Goal: Task Accomplishment & Management: Manage account settings

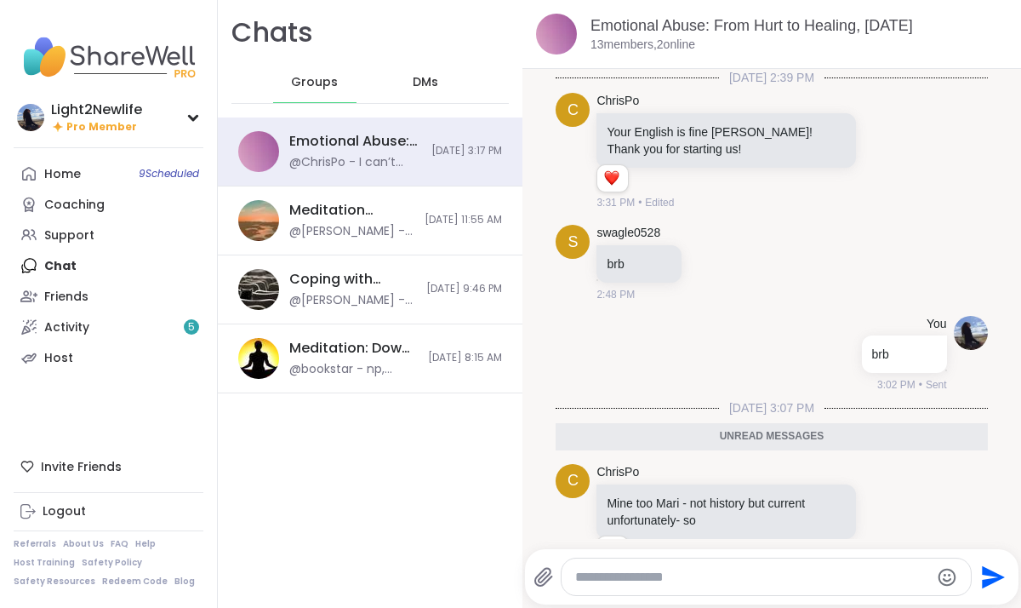
scroll to position [289, 0]
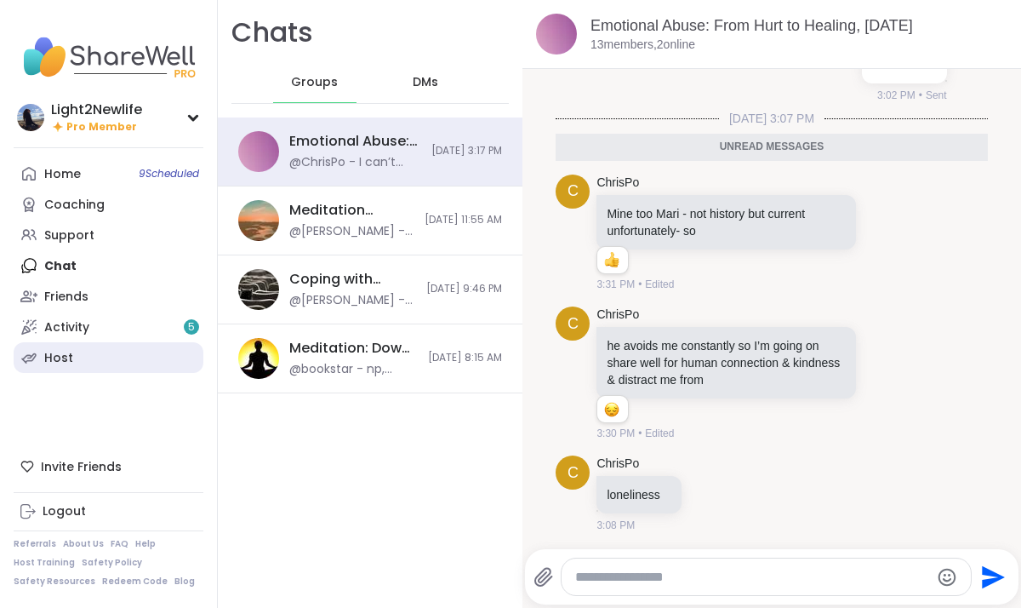
click at [64, 354] on div "Host" at bounding box center [58, 358] width 29 height 17
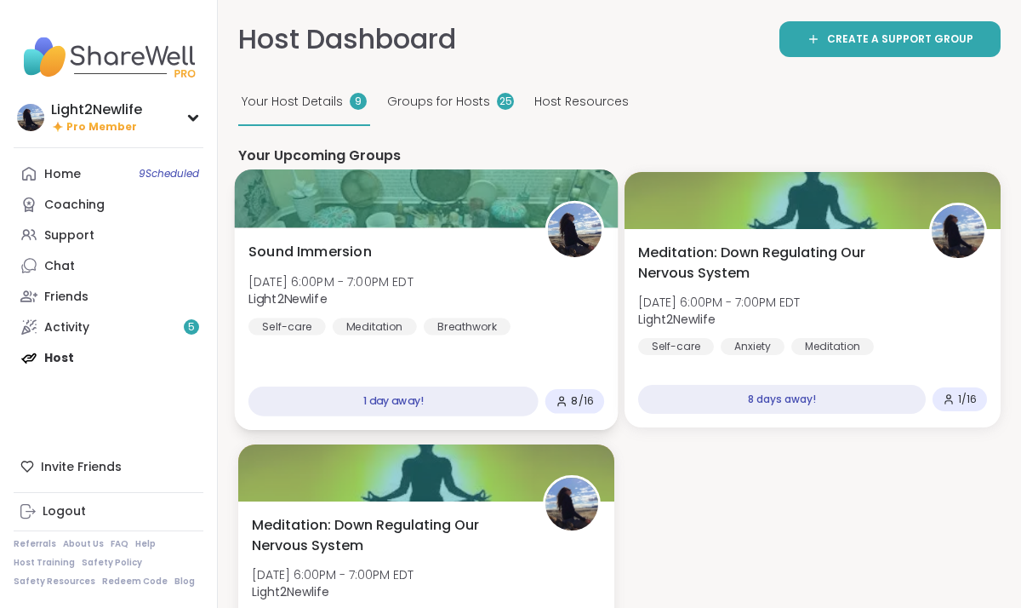
click at [586, 305] on div "Sound Immersion [DATE] 6:00PM - 7:00PM EDT Light2Newlife Self-care Meditation B…" at bounding box center [427, 289] width 356 height 94
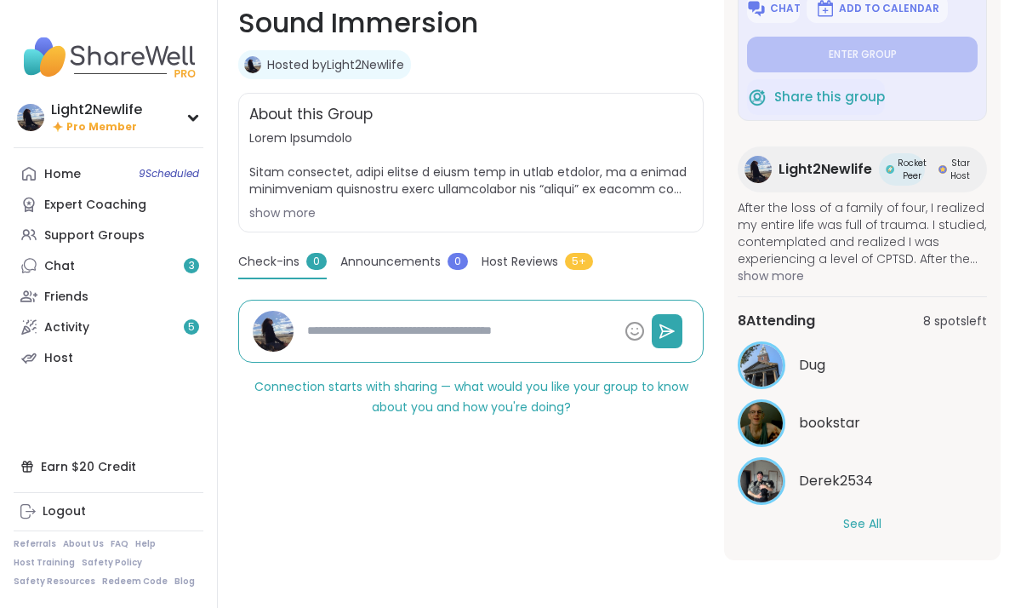
click at [869, 526] on button "See All" at bounding box center [862, 524] width 38 height 18
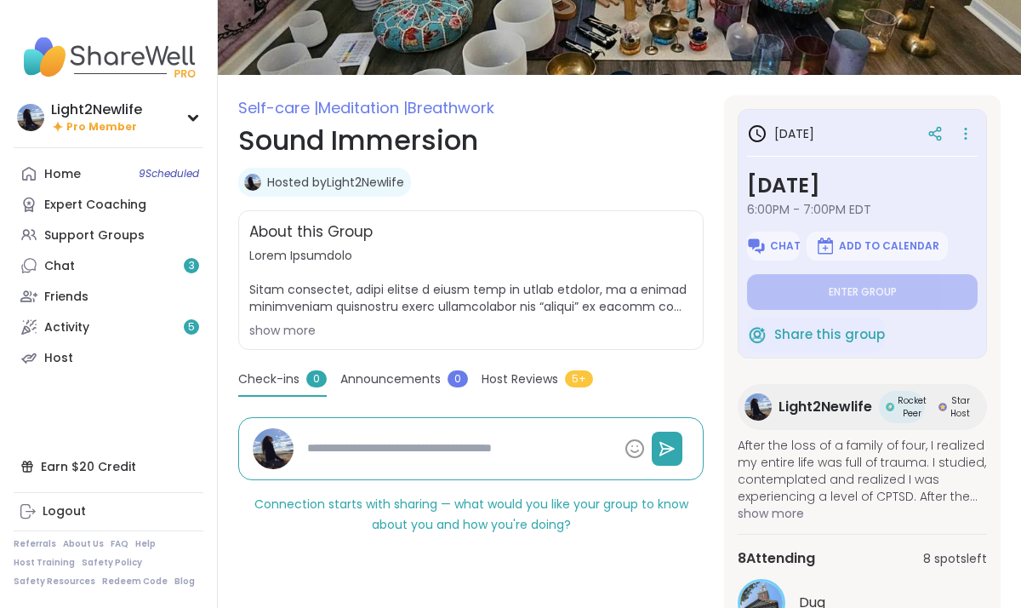
scroll to position [128, 0]
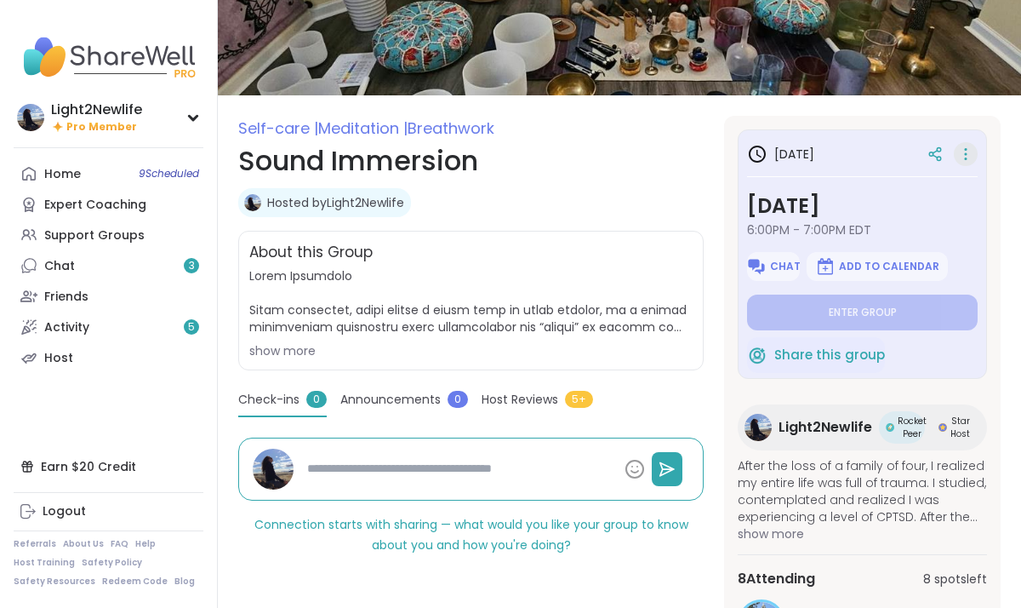
click at [966, 151] on icon at bounding box center [965, 154] width 17 height 24
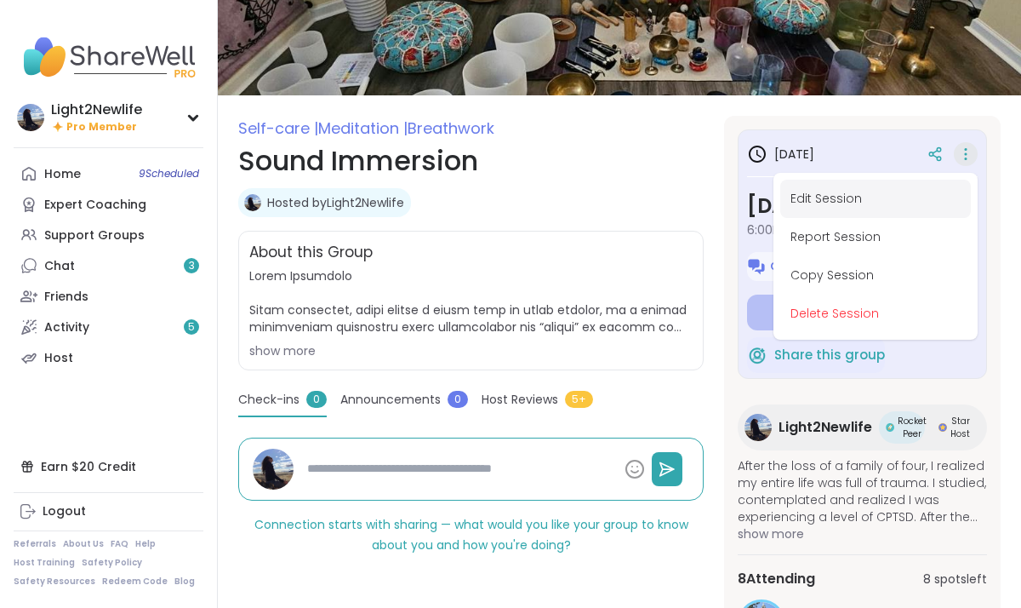
click at [845, 203] on button "Edit Session" at bounding box center [875, 199] width 191 height 38
type textarea "*"
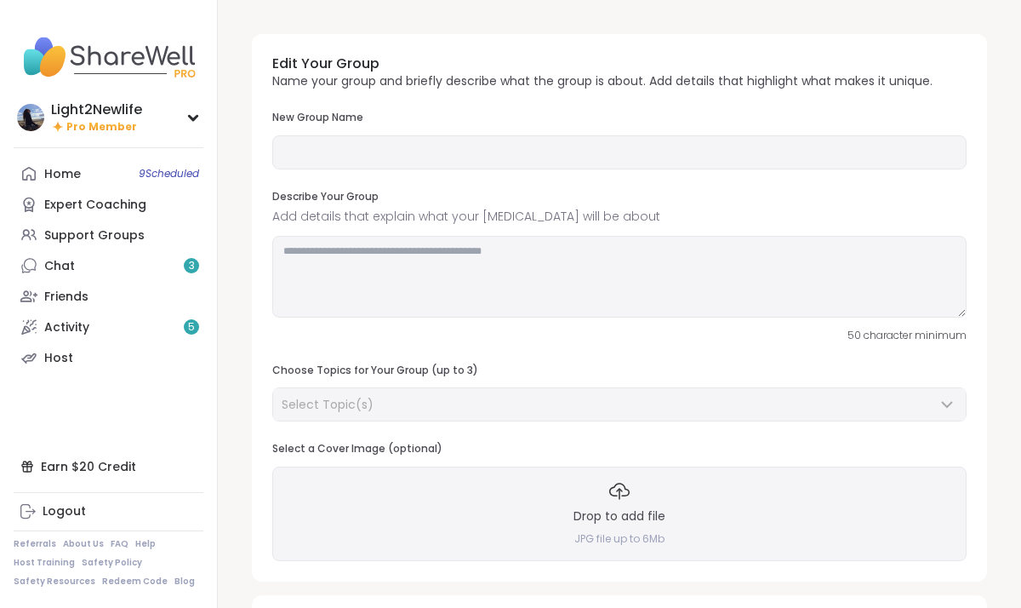
type input "**********"
type textarea "**********"
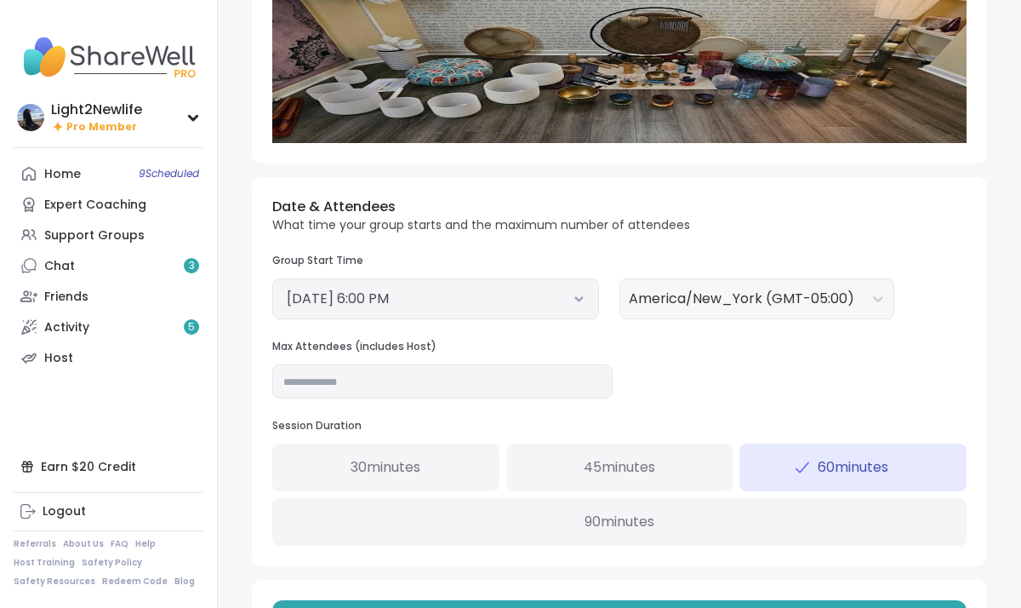
scroll to position [483, 0]
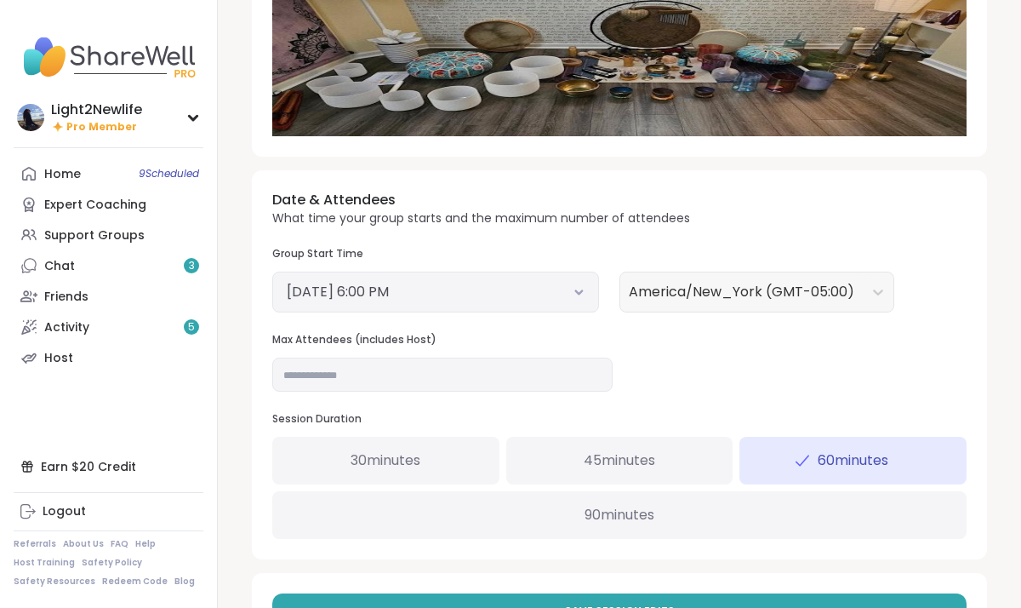
click at [563, 294] on button "October 12, 2025 6:00 PM" at bounding box center [436, 292] width 298 height 20
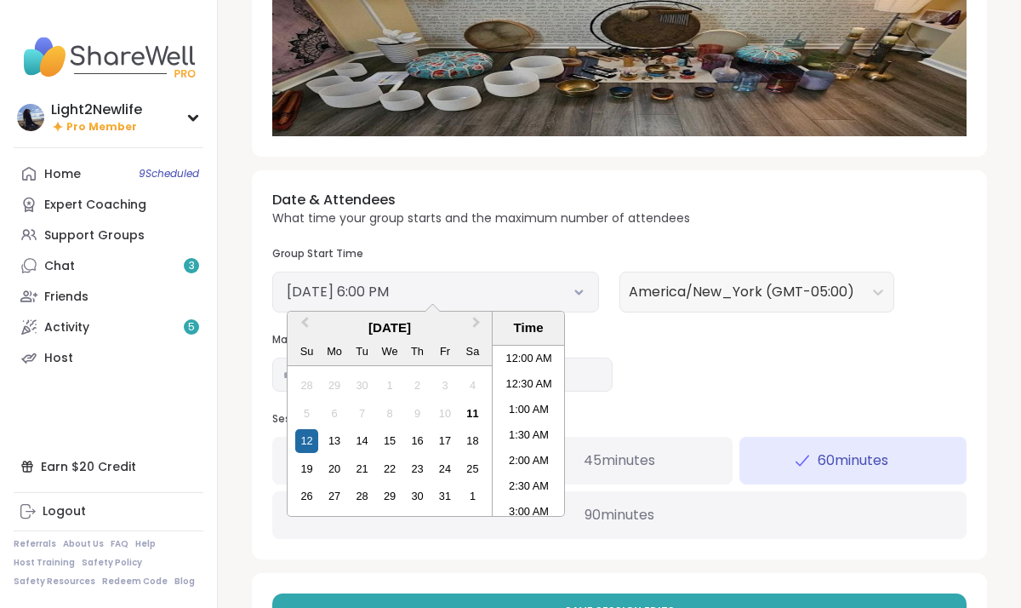
scroll to position [847, 0]
click at [563, 296] on button "October 12, 2025 6:00 PM" at bounding box center [436, 292] width 298 height 20
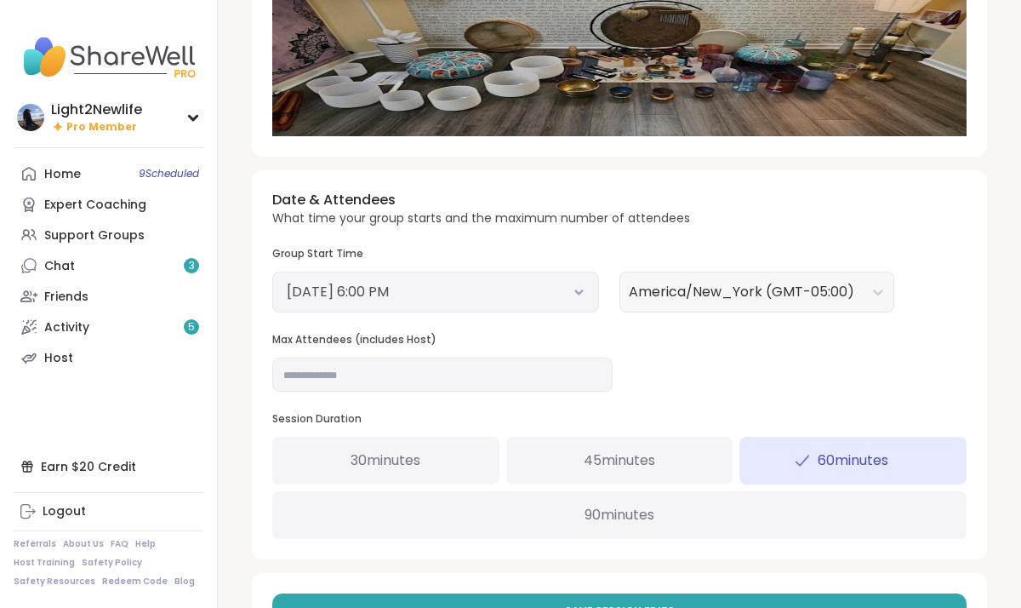
click at [669, 368] on div "Date & Attendees What time your group starts and the maximum number of attendee…" at bounding box center [619, 364] width 735 height 388
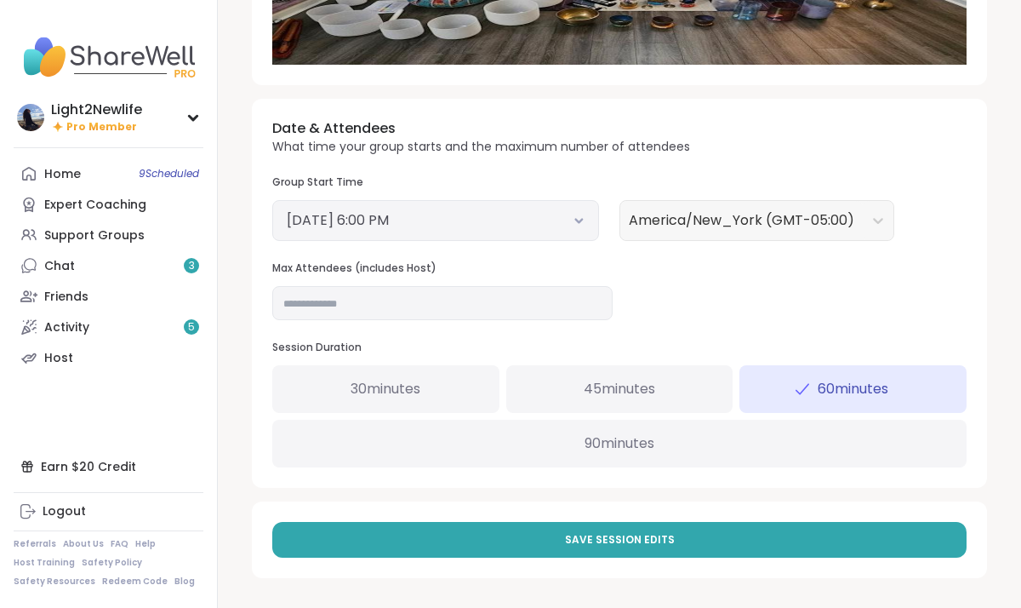
click at [658, 449] on div "90 minutes" at bounding box center [619, 444] width 694 height 48
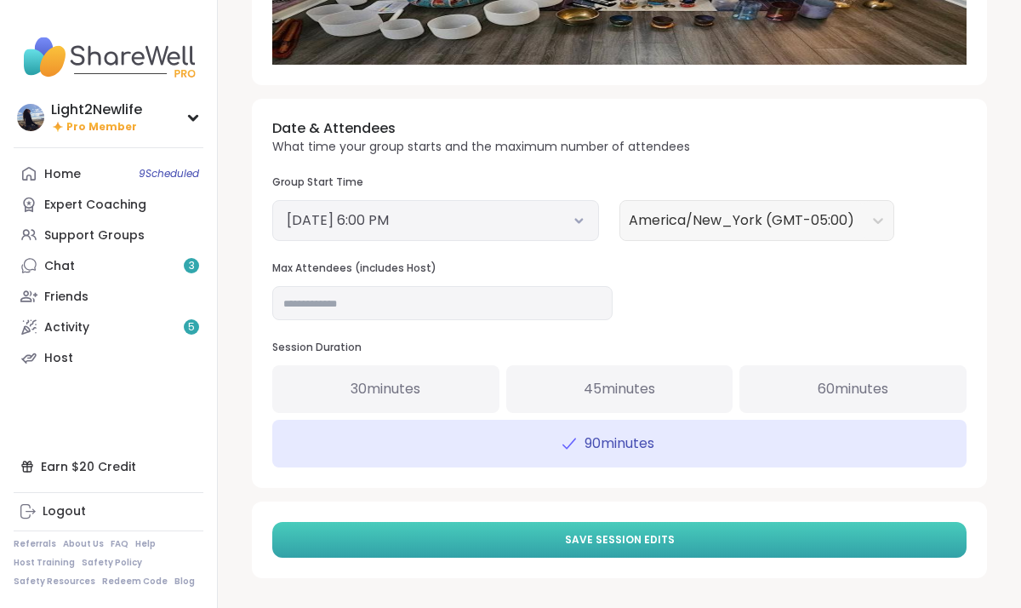
click at [681, 537] on button "Save Session Edits" at bounding box center [619, 540] width 694 height 36
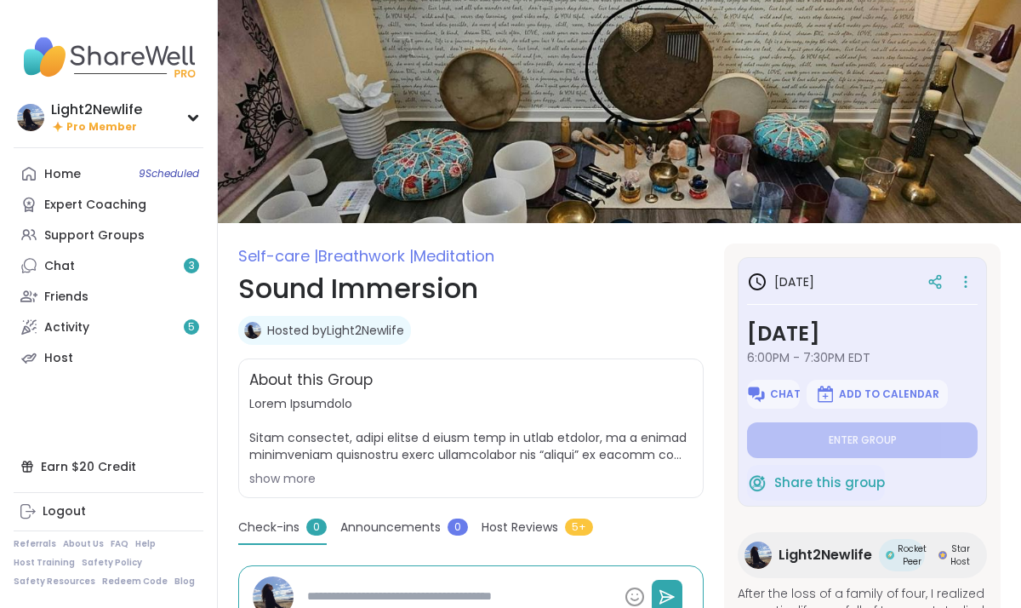
type textarea "*"
